Goal: Transaction & Acquisition: Purchase product/service

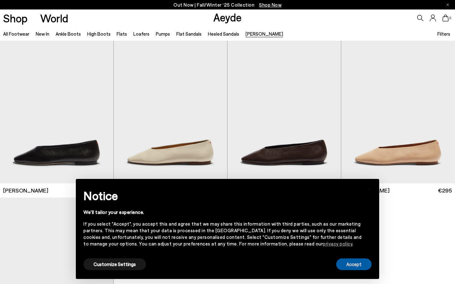
click at [342, 265] on button "Accept" at bounding box center [353, 265] width 35 height 12
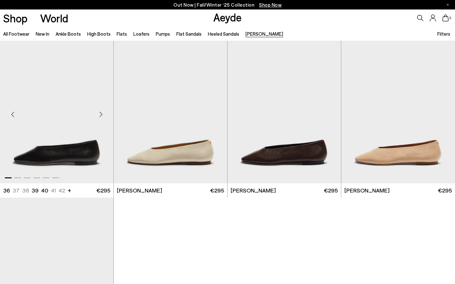
click at [66, 148] on img "1 / 6" at bounding box center [56, 112] width 113 height 143
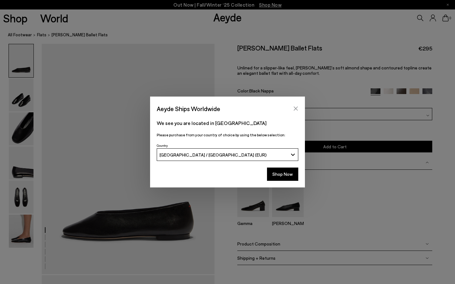
click at [292, 107] on button "Close" at bounding box center [295, 108] width 9 height 9
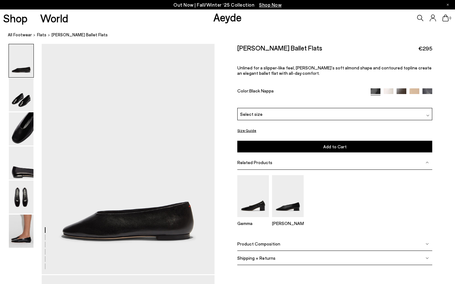
click at [299, 114] on div "Select size" at bounding box center [334, 114] width 195 height 12
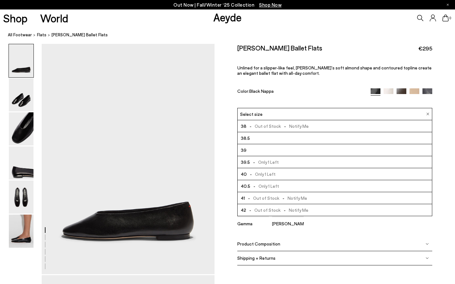
scroll to position [36, 0]
click at [296, 186] on li "40.5 - Only 1 Left" at bounding box center [335, 186] width 194 height 12
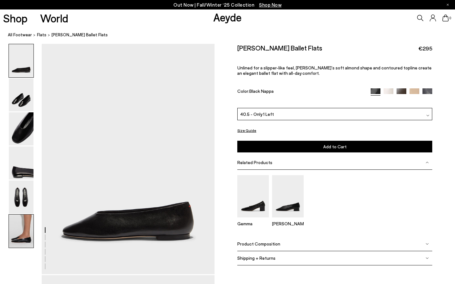
click at [14, 224] on img at bounding box center [21, 231] width 25 height 33
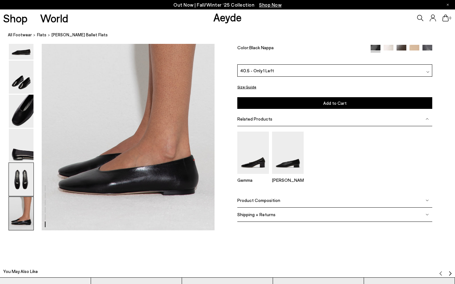
click at [17, 171] on img at bounding box center [21, 179] width 25 height 33
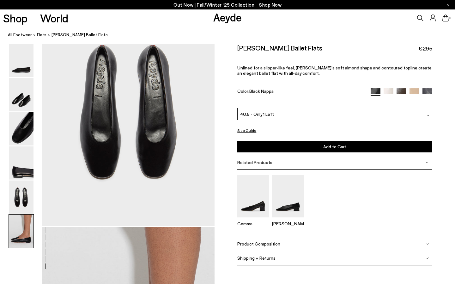
scroll to position [926, 0]
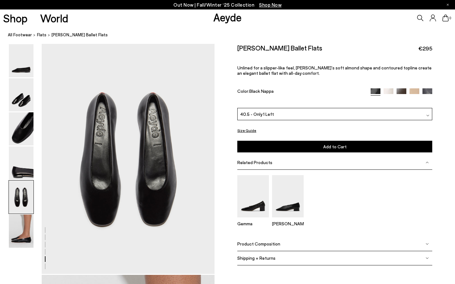
click at [269, 113] on span "40.5 - Only 1 Left" at bounding box center [257, 114] width 34 height 7
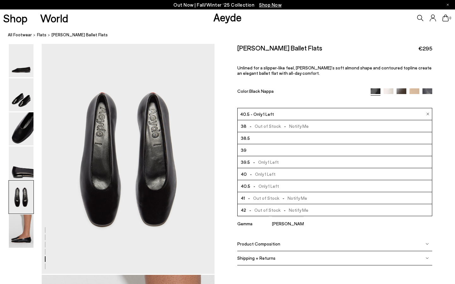
click at [264, 88] on div "Kirsten Ballet Flats €295 Unlined for a slipper-like feel, Kirsten’s soft almon…" at bounding box center [334, 76] width 195 height 64
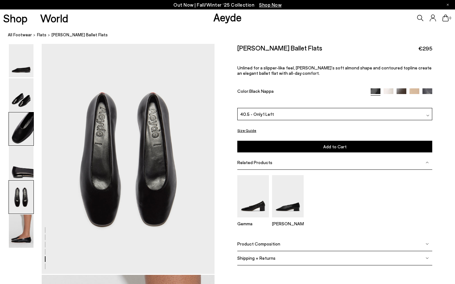
click at [15, 117] on img at bounding box center [21, 129] width 25 height 33
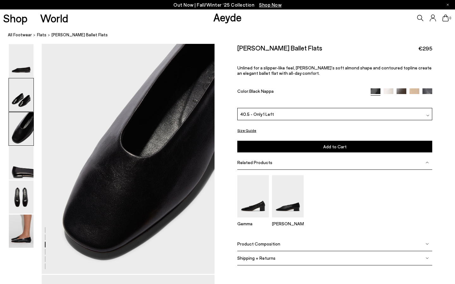
click at [13, 84] on img at bounding box center [21, 94] width 25 height 33
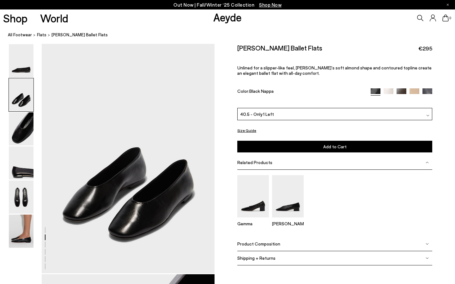
scroll to position [232, 0]
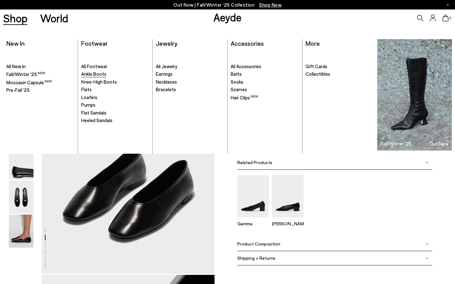
click at [90, 72] on span "Ankle Boots" at bounding box center [93, 74] width 25 height 6
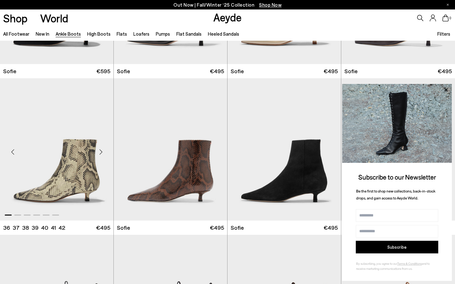
scroll to position [595, 0]
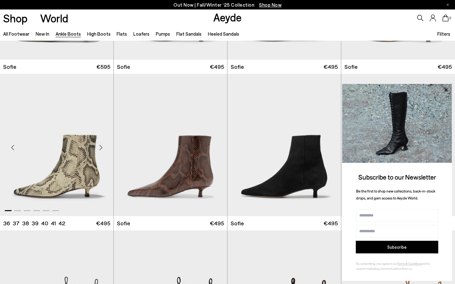
click at [99, 149] on div "Next slide" at bounding box center [100, 147] width 19 height 19
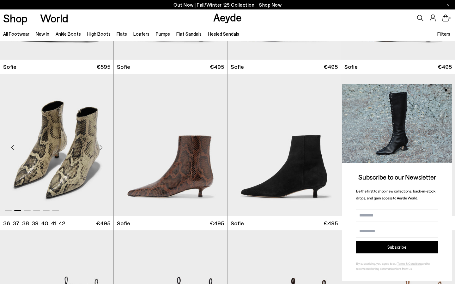
click at [99, 149] on div "Next slide" at bounding box center [100, 147] width 19 height 19
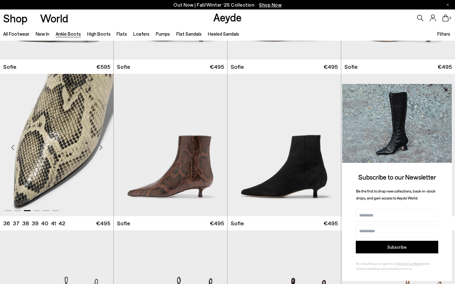
click at [99, 149] on div "Next slide" at bounding box center [100, 147] width 19 height 19
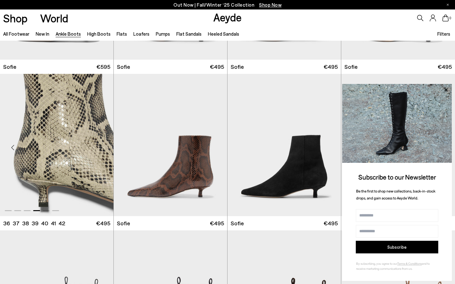
click at [99, 149] on div "Next slide" at bounding box center [100, 147] width 19 height 19
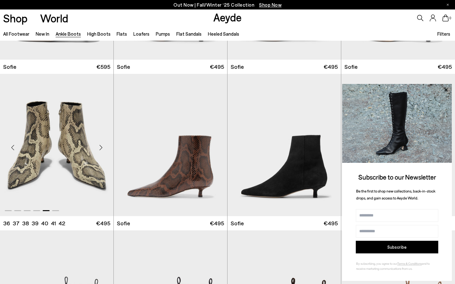
click at [99, 149] on div "Next slide" at bounding box center [100, 147] width 19 height 19
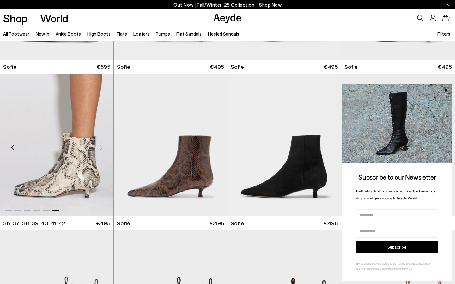
click at [71, 155] on img "6 / 6" at bounding box center [56, 145] width 113 height 143
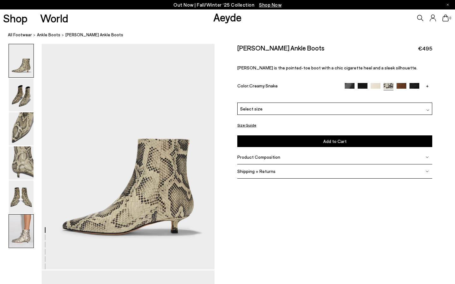
click at [13, 236] on img at bounding box center [21, 231] width 25 height 33
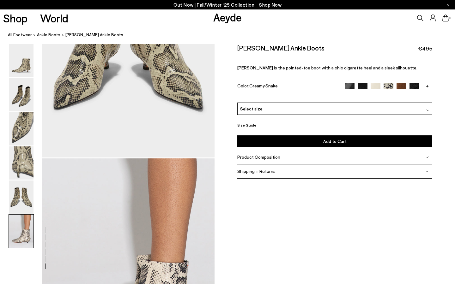
scroll to position [1202, 0]
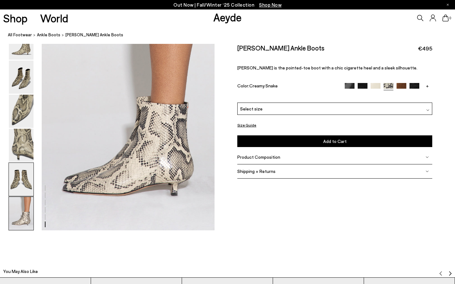
click at [20, 185] on img at bounding box center [21, 179] width 25 height 33
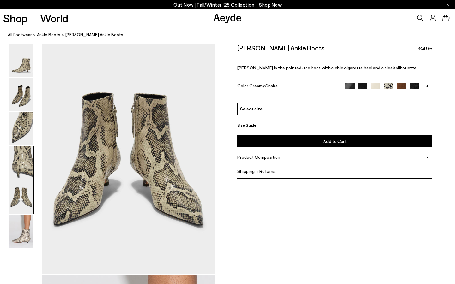
click at [20, 167] on img at bounding box center [21, 163] width 25 height 33
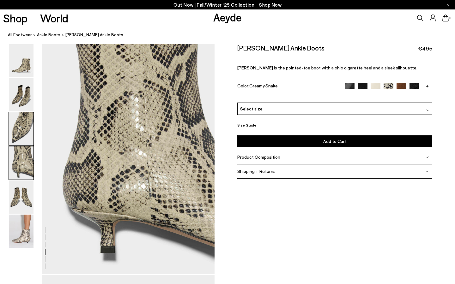
click at [15, 140] on img at bounding box center [21, 129] width 25 height 33
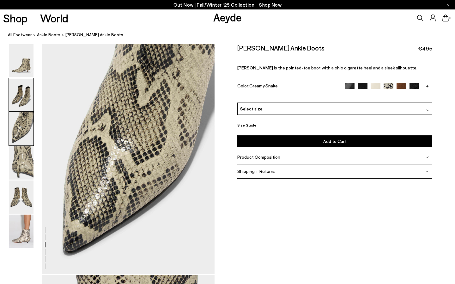
click at [15, 100] on img at bounding box center [21, 94] width 25 height 33
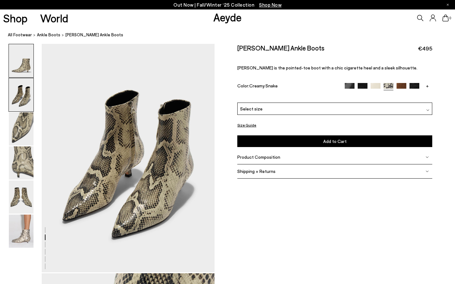
scroll to position [232, 0]
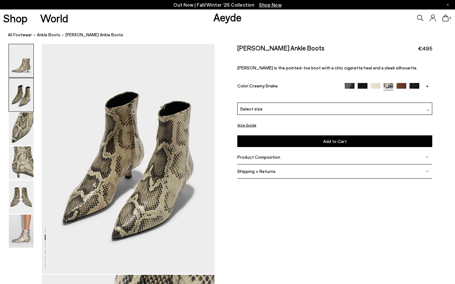
click at [16, 64] on img at bounding box center [21, 60] width 25 height 33
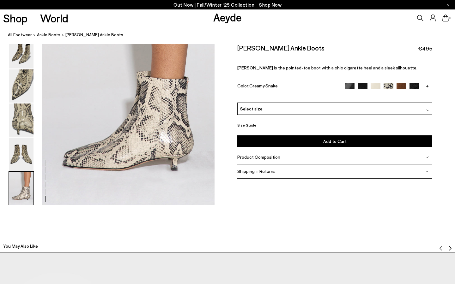
scroll to position [1138, 0]
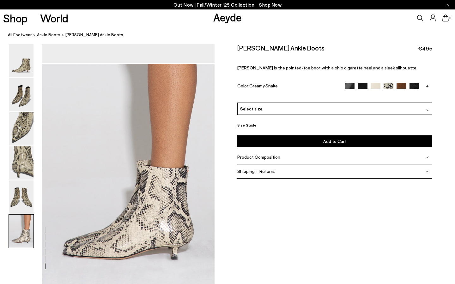
click at [251, 109] on span "Select size" at bounding box center [251, 109] width 22 height 7
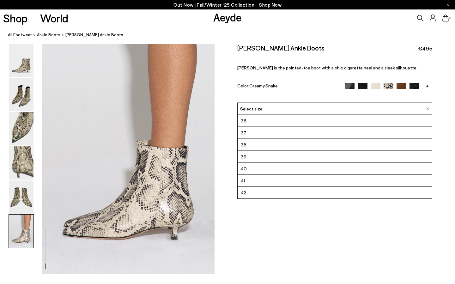
scroll to position [1161, 0]
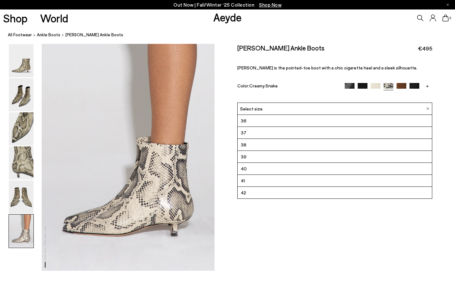
click at [254, 180] on li "41" at bounding box center [335, 181] width 194 height 12
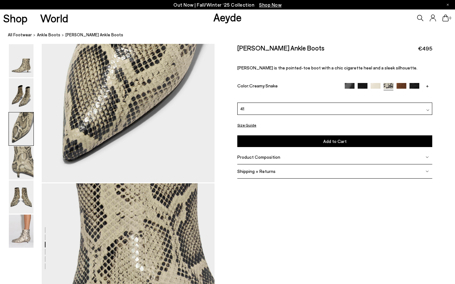
scroll to position [148, 0]
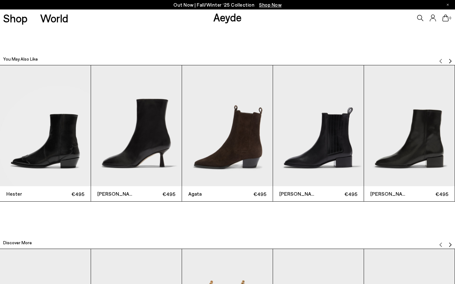
scroll to position [1416, 0]
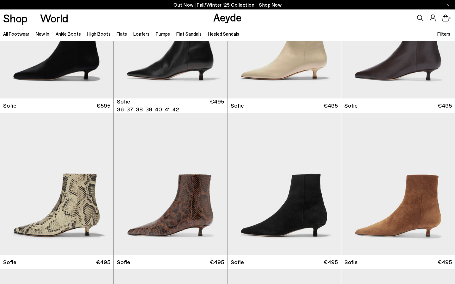
scroll to position [556, 0]
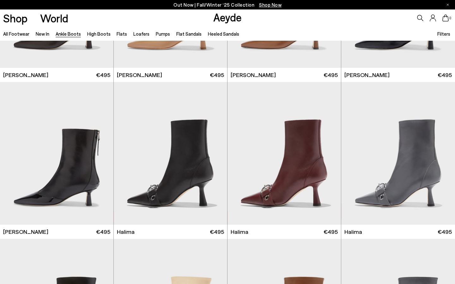
scroll to position [1527, 0]
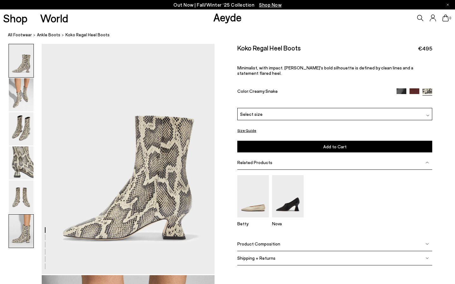
click at [21, 225] on img at bounding box center [21, 231] width 25 height 33
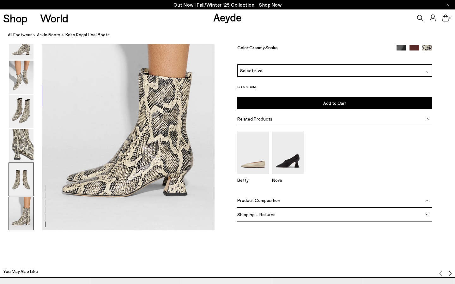
click at [21, 180] on img at bounding box center [21, 179] width 25 height 33
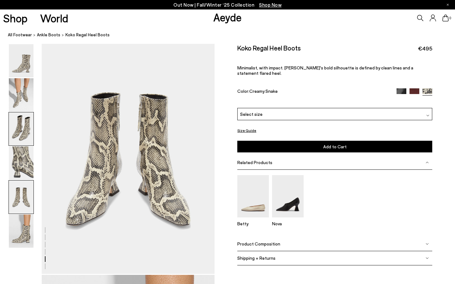
click at [18, 133] on img at bounding box center [21, 129] width 25 height 33
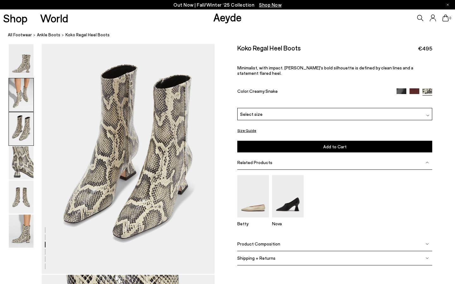
click at [19, 106] on img at bounding box center [21, 94] width 25 height 33
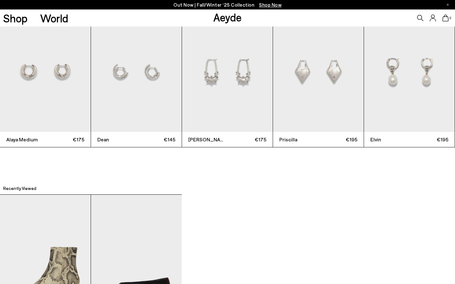
scroll to position [1582, 0]
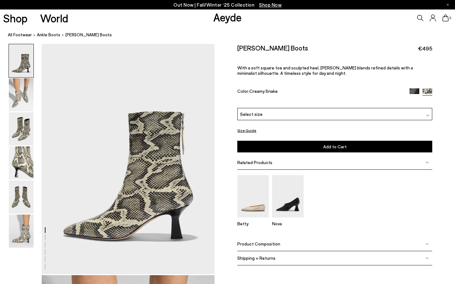
click at [319, 115] on div "Select size" at bounding box center [334, 114] width 195 height 12
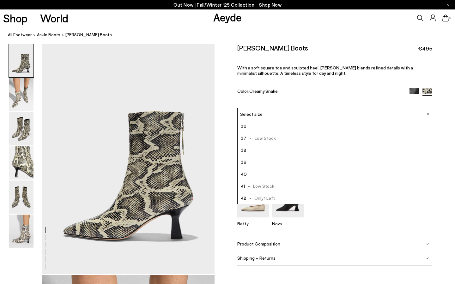
click at [313, 183] on li "41 - Low Stock" at bounding box center [335, 186] width 194 height 12
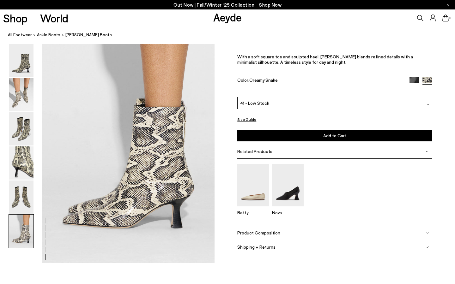
scroll to position [1110, 0]
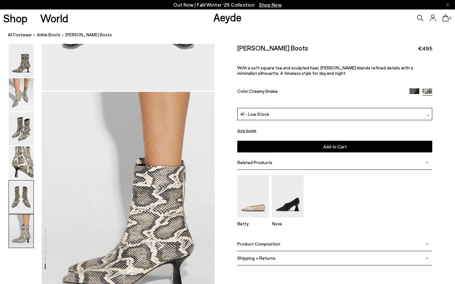
click at [11, 192] on img at bounding box center [21, 197] width 25 height 33
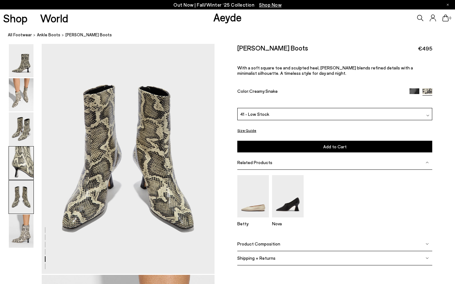
click at [27, 153] on img at bounding box center [21, 163] width 25 height 33
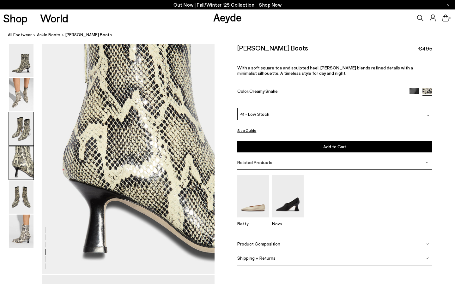
click at [21, 145] on img at bounding box center [21, 129] width 25 height 33
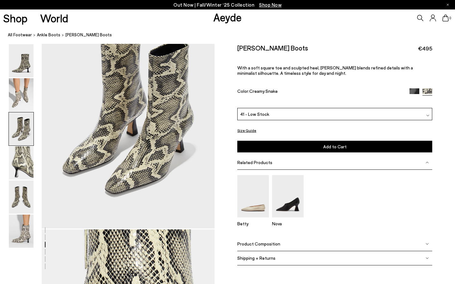
scroll to position [463, 0]
